Goal: Information Seeking & Learning: Learn about a topic

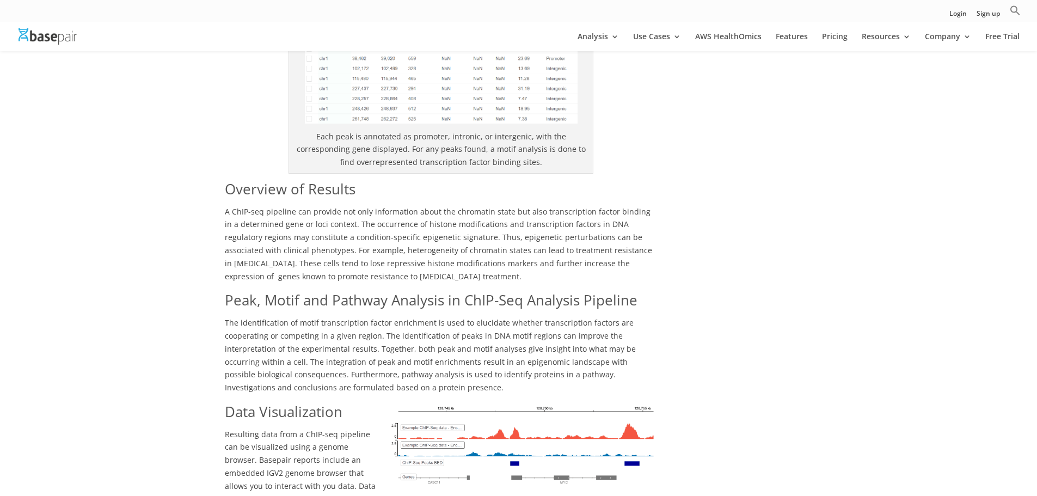
scroll to position [1579, 0]
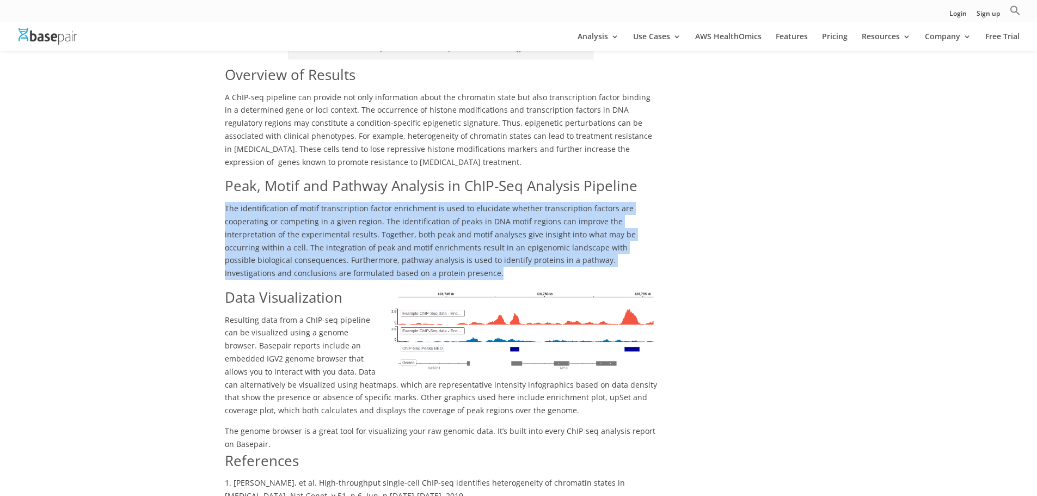
drag, startPoint x: 217, startPoint y: 165, endPoint x: 383, endPoint y: 248, distance: 186.1
click at [383, 239] on div at bounding box center [383, 239] width 0 height 0
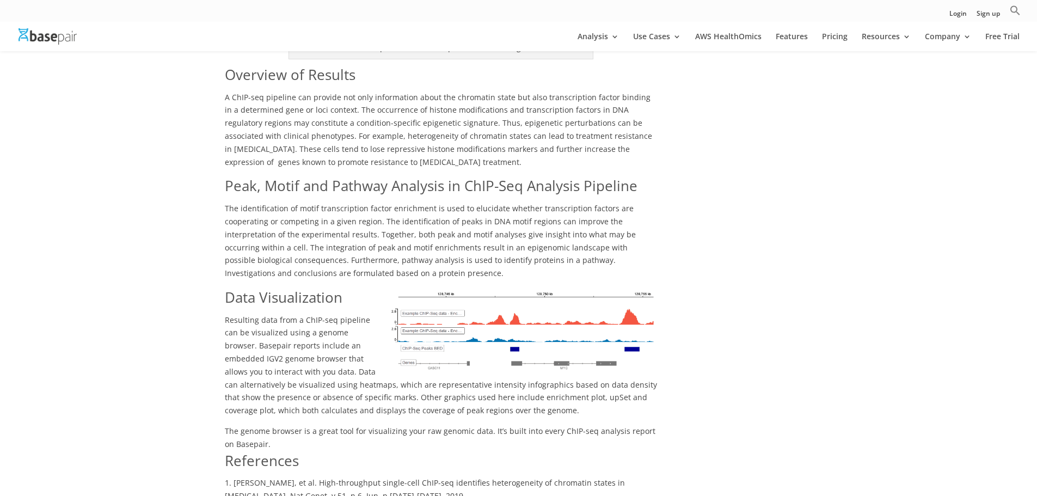
click at [497, 296] on img at bounding box center [522, 330] width 272 height 85
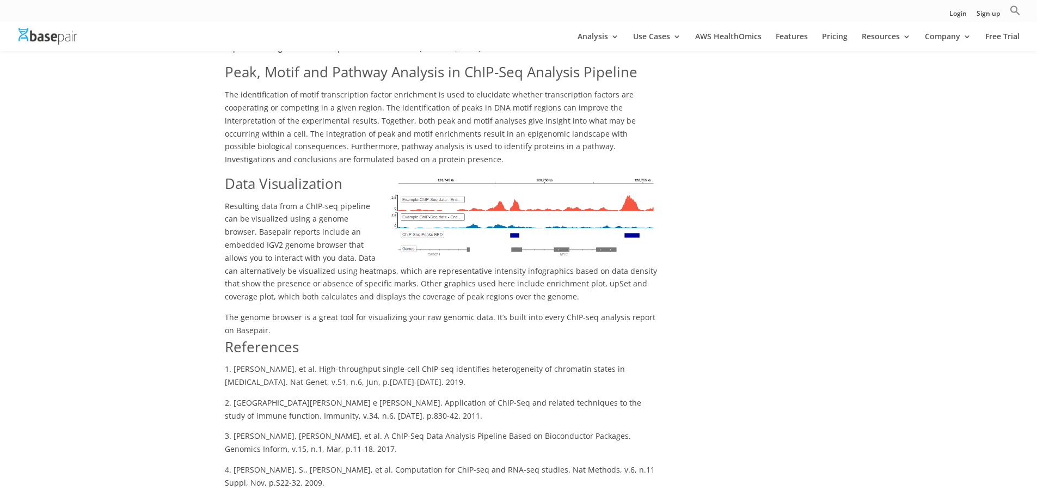
scroll to position [1688, 0]
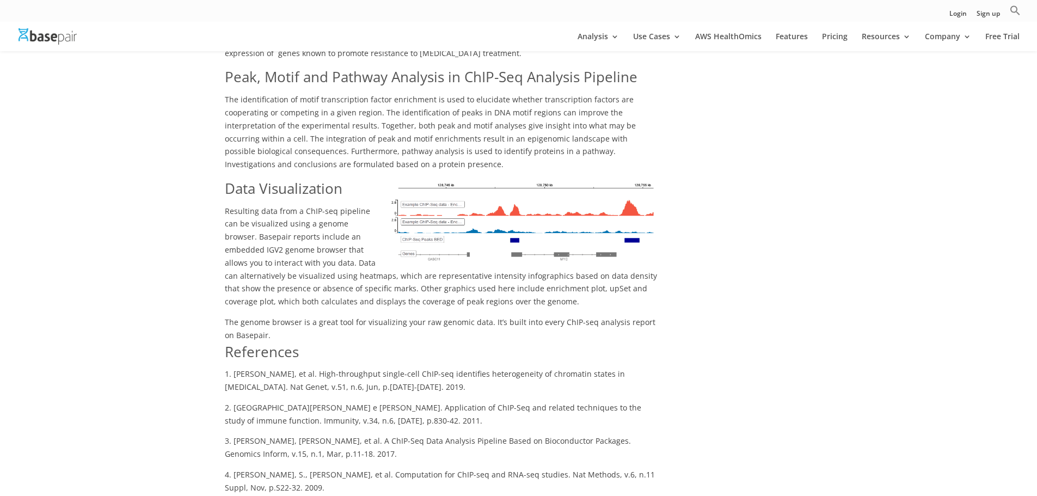
drag, startPoint x: 220, startPoint y: 169, endPoint x: 274, endPoint y: 295, distance: 137.6
click at [258, 301] on div at bounding box center [258, 301] width 0 height 0
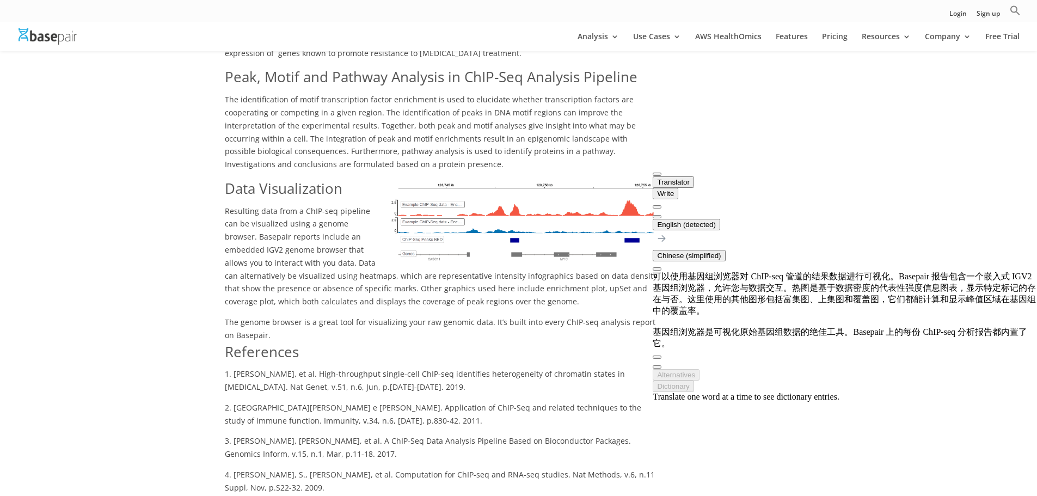
scroll to position [1525, 0]
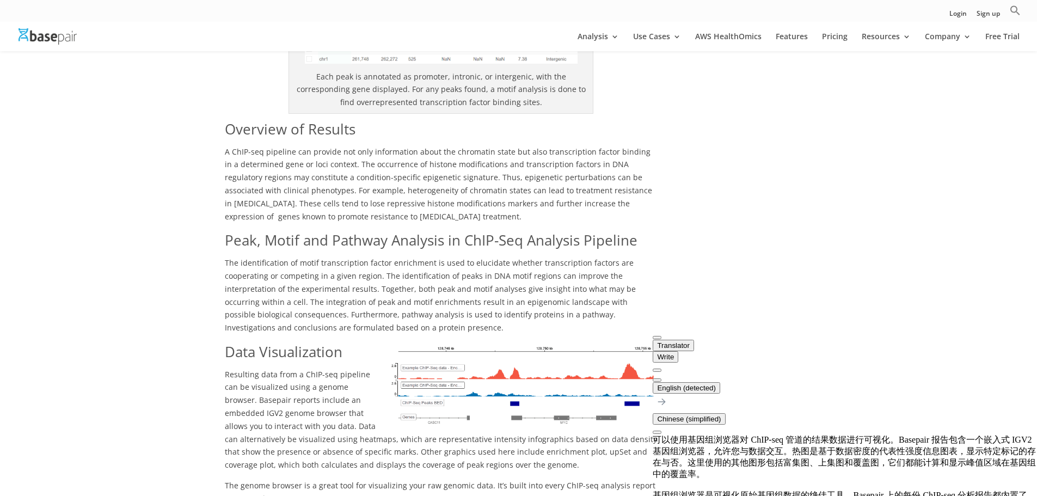
click at [427, 258] on span "The identification of motif transcription factor enrichment is used to elucidat…" at bounding box center [430, 295] width 411 height 75
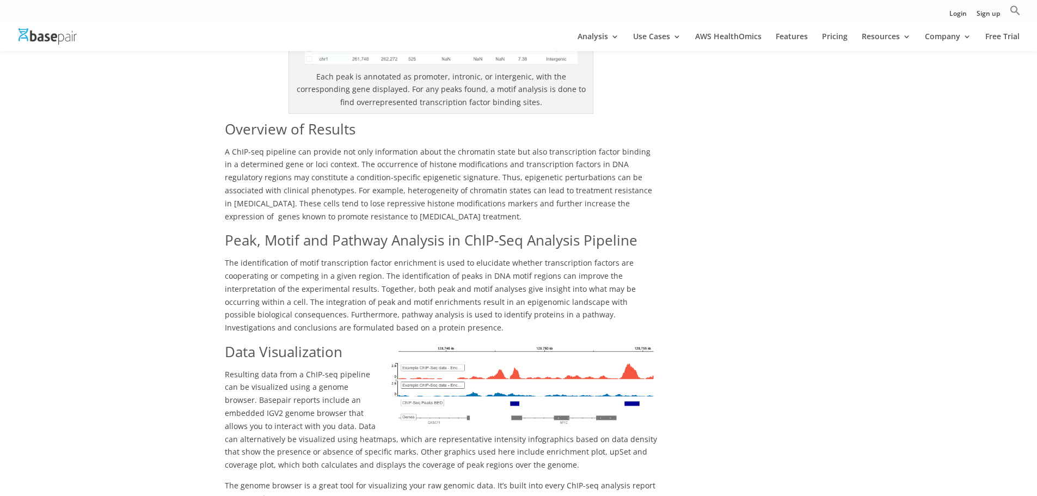
drag, startPoint x: 231, startPoint y: 203, endPoint x: 637, endPoint y: 286, distance: 414.3
click at [385, 294] on div at bounding box center [385, 294] width 0 height 0
